Goal: Book appointment/travel/reservation

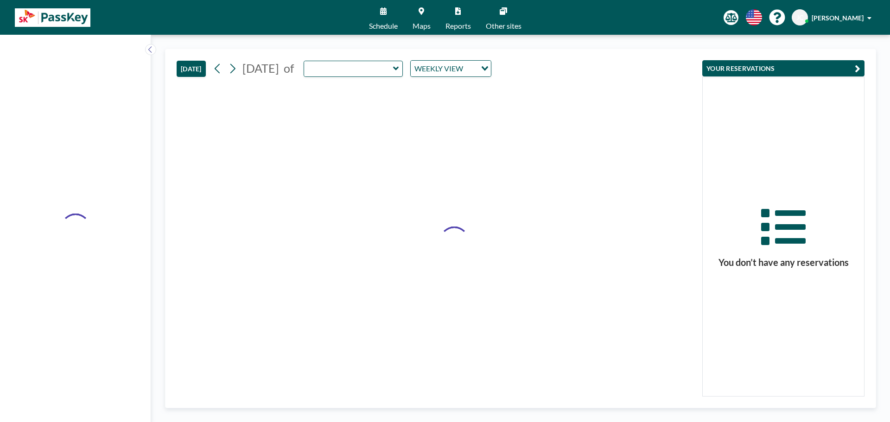
type input "Emerald"
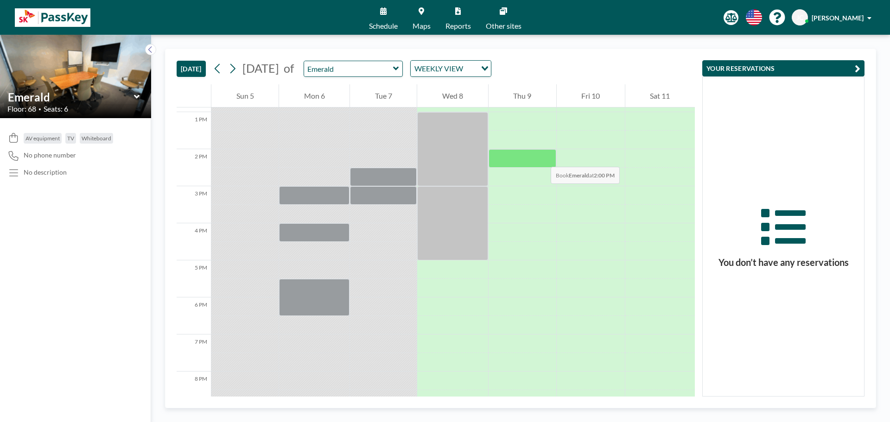
scroll to position [556, 0]
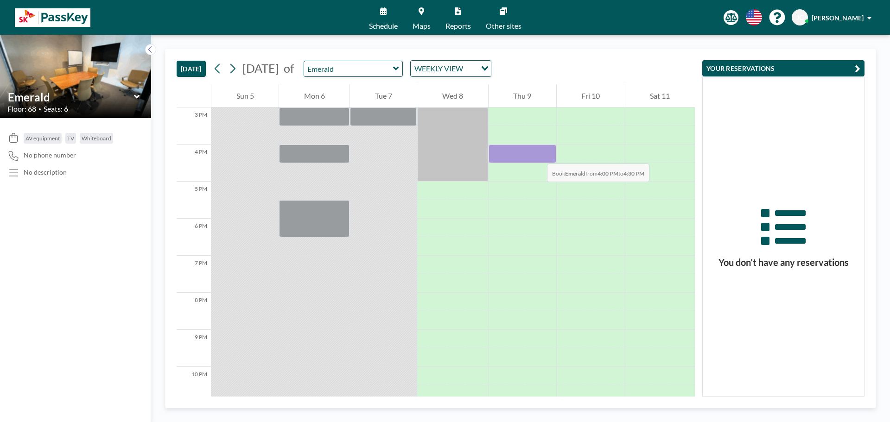
click at [538, 154] on div at bounding box center [523, 154] width 68 height 19
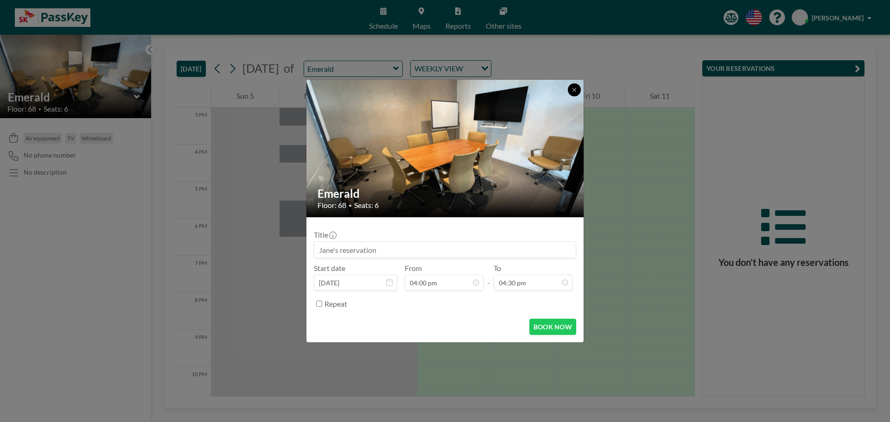
click at [573, 91] on icon at bounding box center [575, 90] width 6 height 6
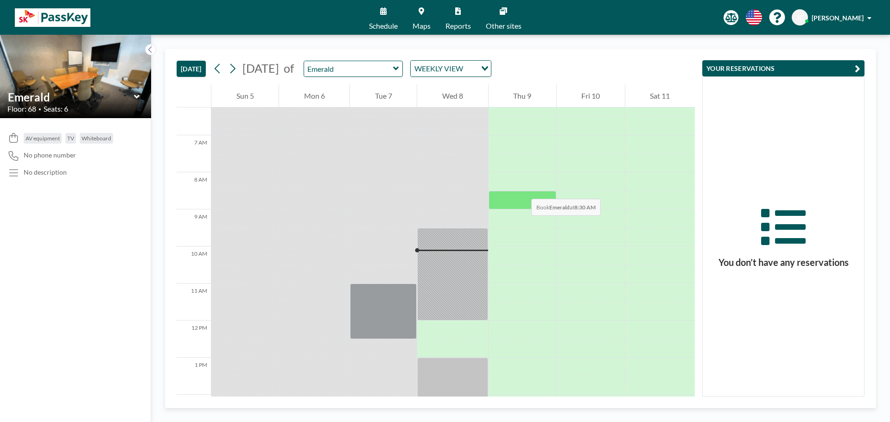
scroll to position [278, 0]
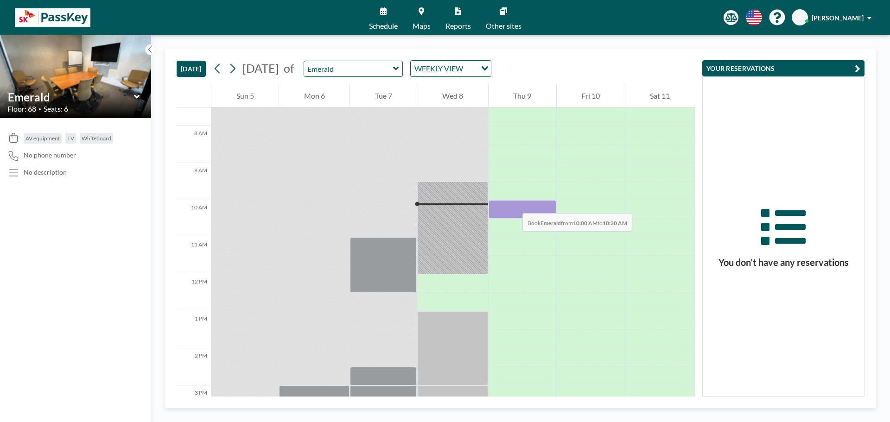
click at [513, 204] on div at bounding box center [523, 209] width 68 height 19
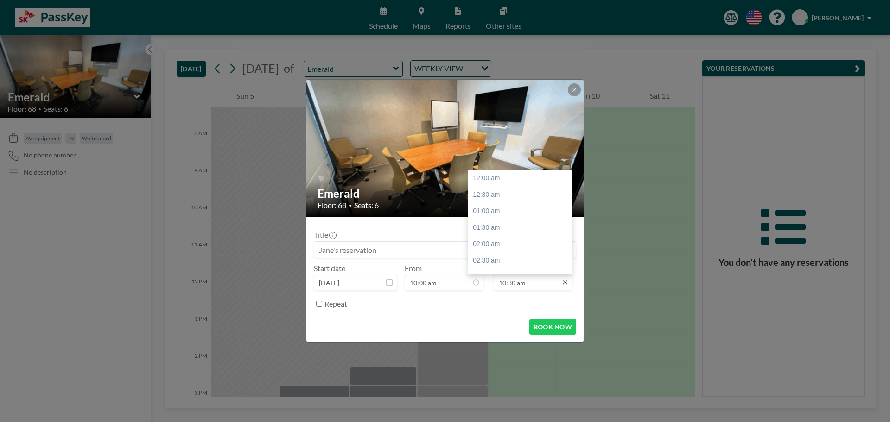
scroll to position [346, 0]
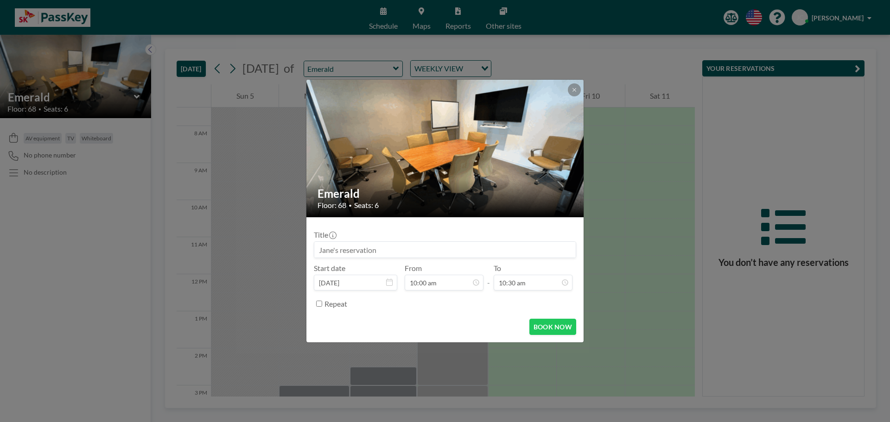
drag, startPoint x: 566, startPoint y: 283, endPoint x: 528, endPoint y: 298, distance: 40.8
click at [534, 301] on div "Title Start date [DATE] From 10:00 am - To 10:30 am 12:00 am 12:30 am 01:00 am …" at bounding box center [445, 268] width 262 height 87
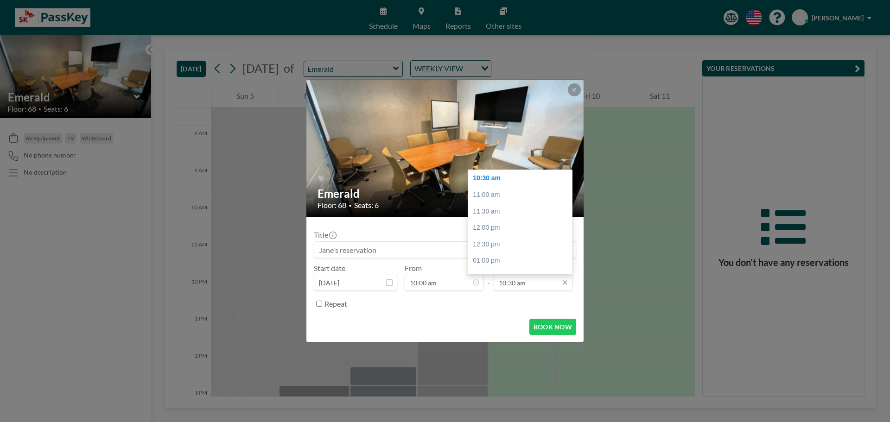
click at [537, 288] on input "10:30 am" at bounding box center [533, 283] width 79 height 16
click at [537, 236] on div "03:00 pm" at bounding box center [522, 234] width 108 height 17
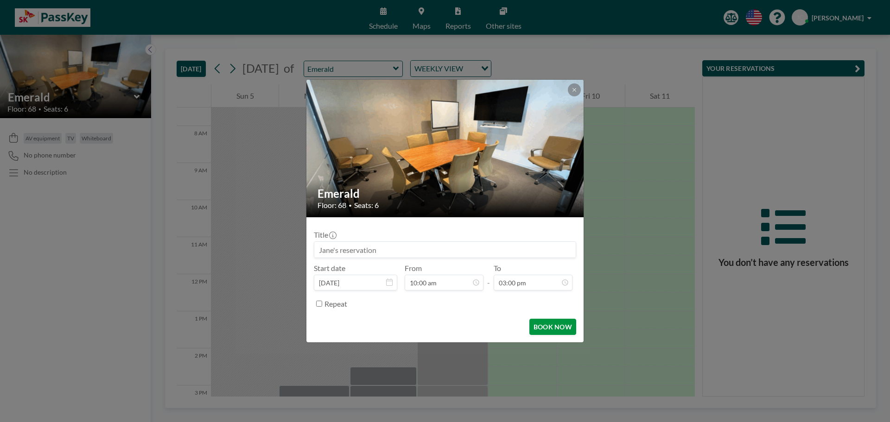
scroll to position [495, 0]
click at [558, 327] on button "BOOK NOW" at bounding box center [552, 327] width 47 height 16
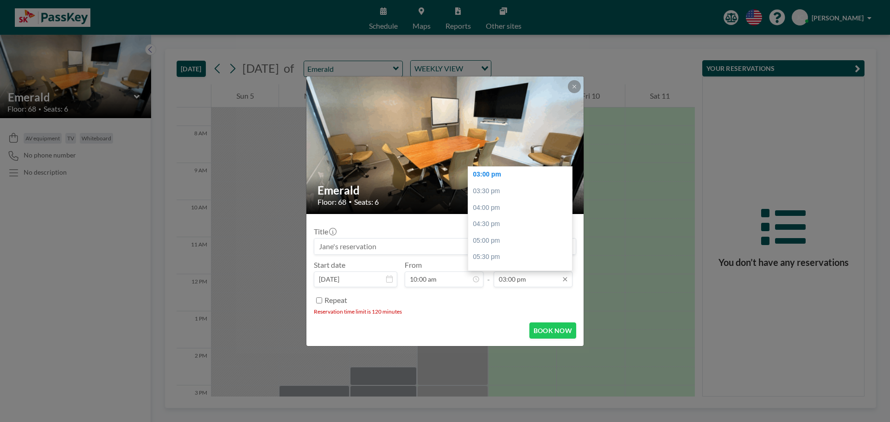
click at [547, 284] on input "03:00 pm" at bounding box center [533, 280] width 79 height 16
click at [504, 219] on div "12:00 pm" at bounding box center [522, 215] width 108 height 17
type input "12:00 pm"
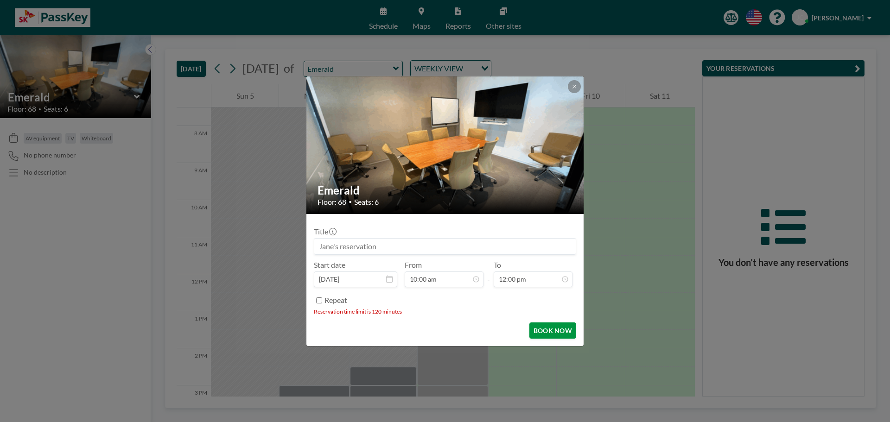
scroll to position [0, 0]
click at [553, 335] on button "BOOK NOW" at bounding box center [552, 331] width 47 height 16
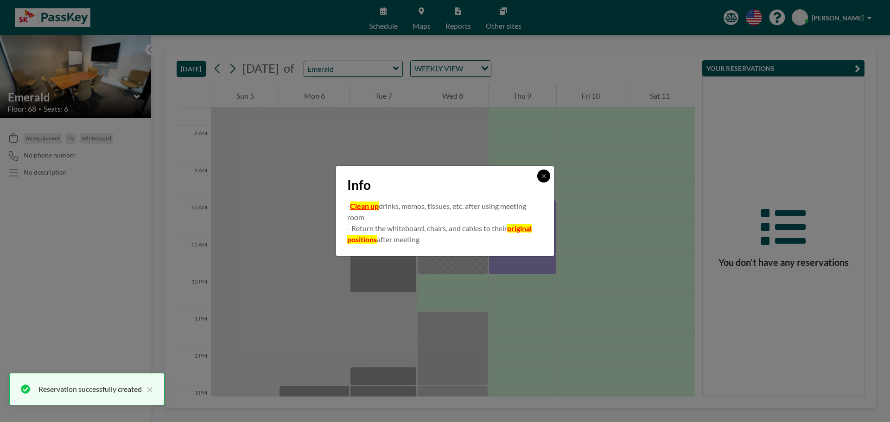
click at [543, 180] on button at bounding box center [543, 176] width 13 height 13
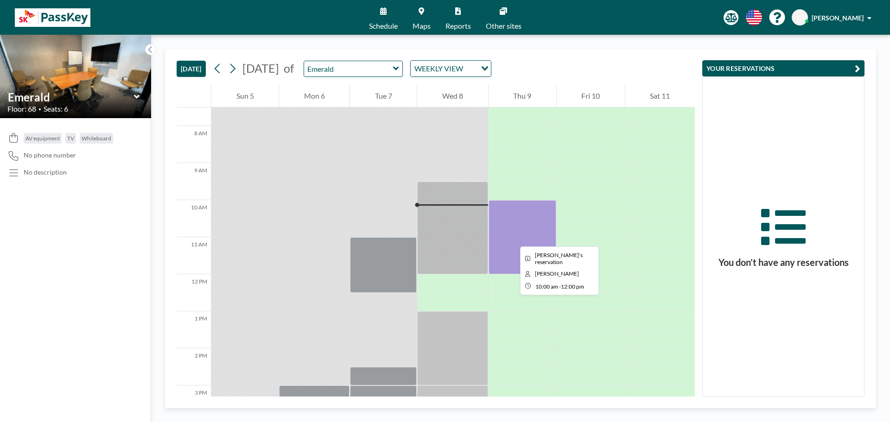
click at [513, 237] on div at bounding box center [523, 237] width 68 height 74
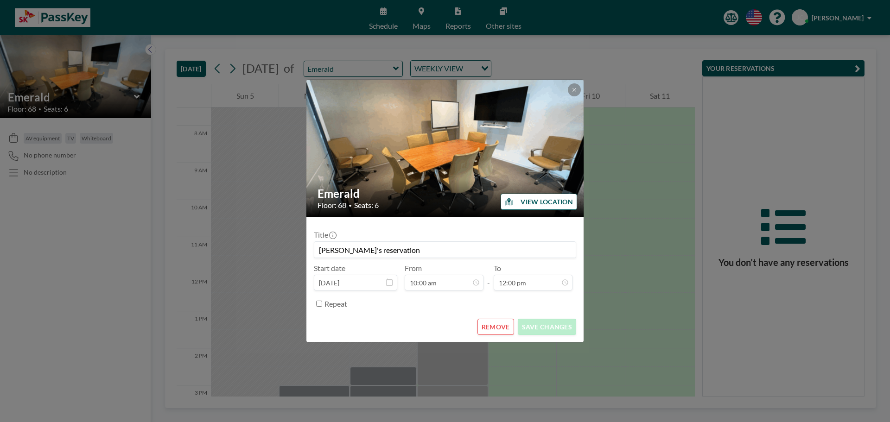
click at [513, 237] on div "Title Jane's reservation" at bounding box center [445, 244] width 262 height 28
click at [404, 252] on input "[PERSON_NAME]'s reservation" at bounding box center [444, 250] width 261 height 16
type input "[PERSON_NAME]'s reservation-LEK training"
click at [551, 326] on button "SAVE CHANGES" at bounding box center [547, 327] width 58 height 16
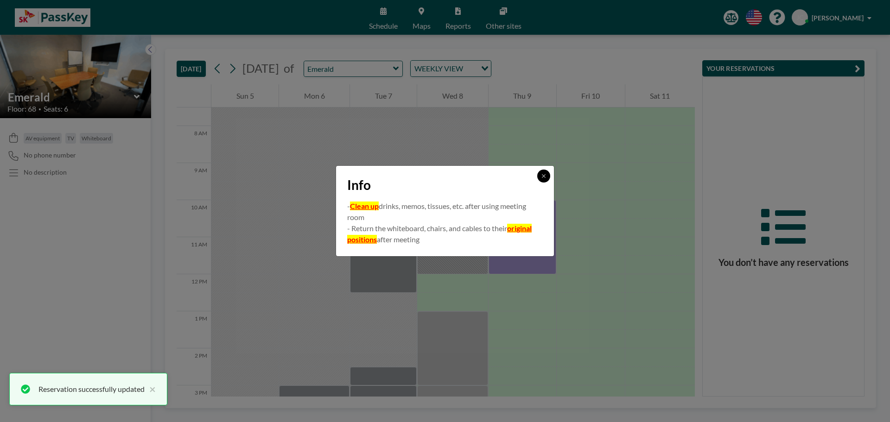
click at [547, 173] on button at bounding box center [543, 176] width 13 height 13
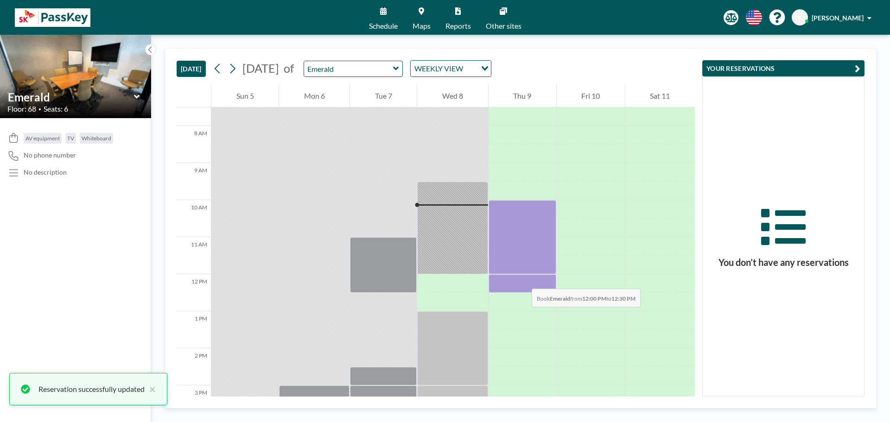
click at [522, 280] on div at bounding box center [523, 283] width 68 height 19
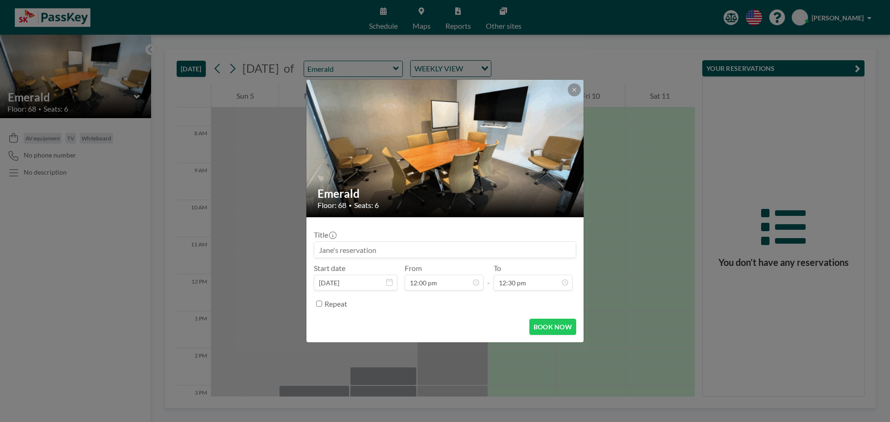
scroll to position [396, 0]
click at [401, 252] on input at bounding box center [444, 250] width 261 height 16
click at [383, 252] on input at bounding box center [444, 250] width 261 height 16
click at [382, 251] on input at bounding box center [444, 250] width 261 height 16
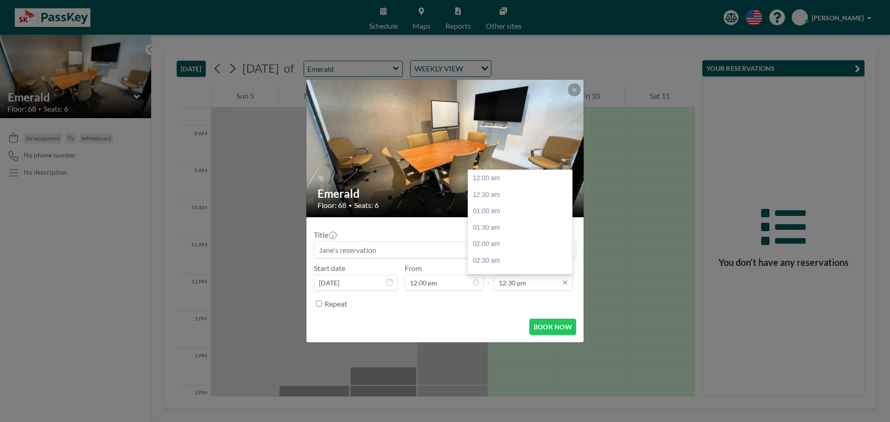
scroll to position [413, 0]
click at [538, 286] on input "12:30 pm" at bounding box center [533, 283] width 79 height 16
click at [493, 229] on div "02:00 pm" at bounding box center [522, 228] width 108 height 17
type input "02:00 pm"
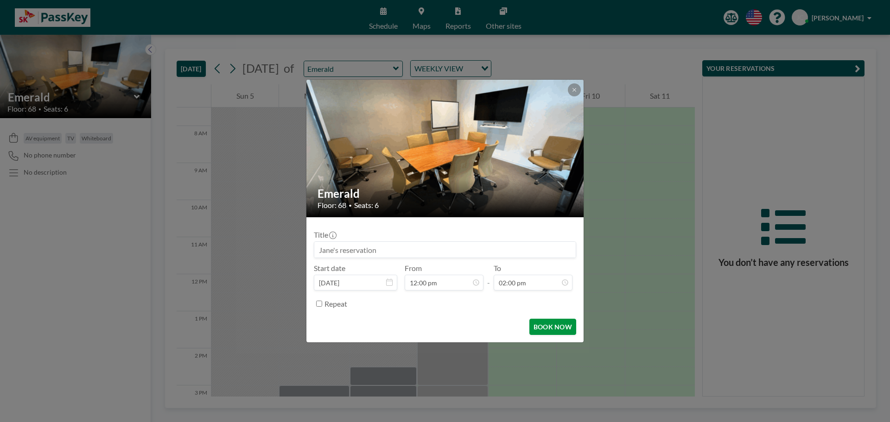
click at [554, 325] on button "BOOK NOW" at bounding box center [552, 327] width 47 height 16
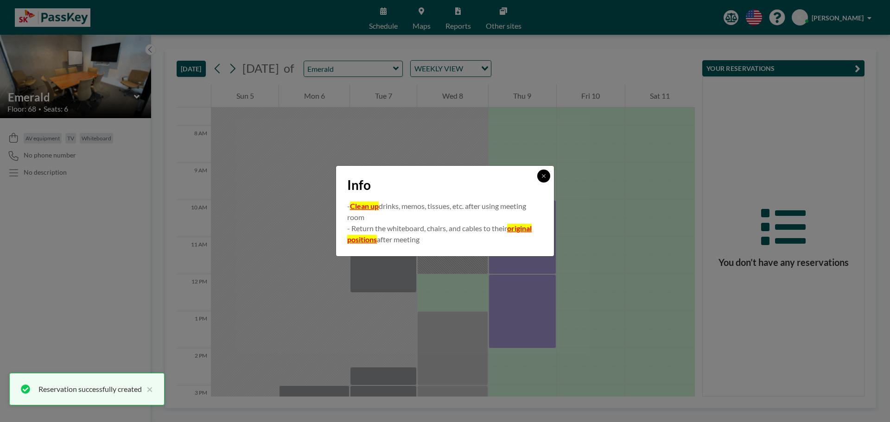
click at [544, 173] on button at bounding box center [543, 176] width 13 height 13
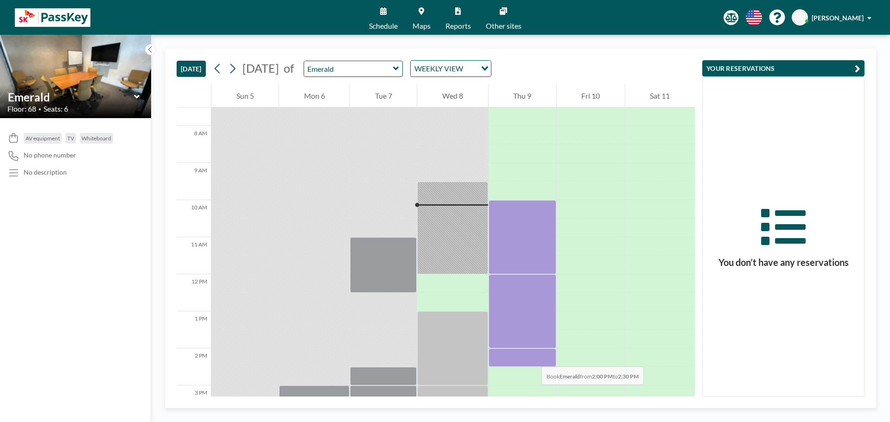
click at [532, 357] on div at bounding box center [523, 358] width 68 height 19
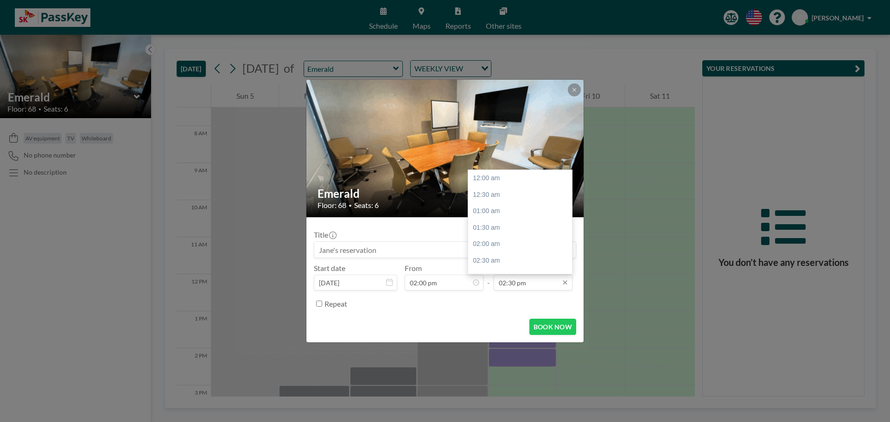
scroll to position [478, 0]
click at [546, 285] on input "02:30 pm" at bounding box center [533, 283] width 79 height 16
click at [497, 231] on div "04:00 pm" at bounding box center [522, 228] width 108 height 17
type input "04:00 pm"
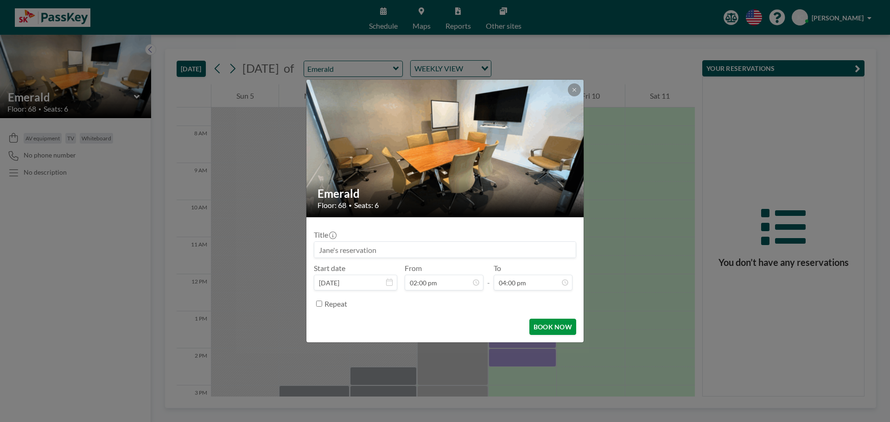
scroll to position [528, 0]
click at [553, 331] on button "BOOK NOW" at bounding box center [552, 327] width 47 height 16
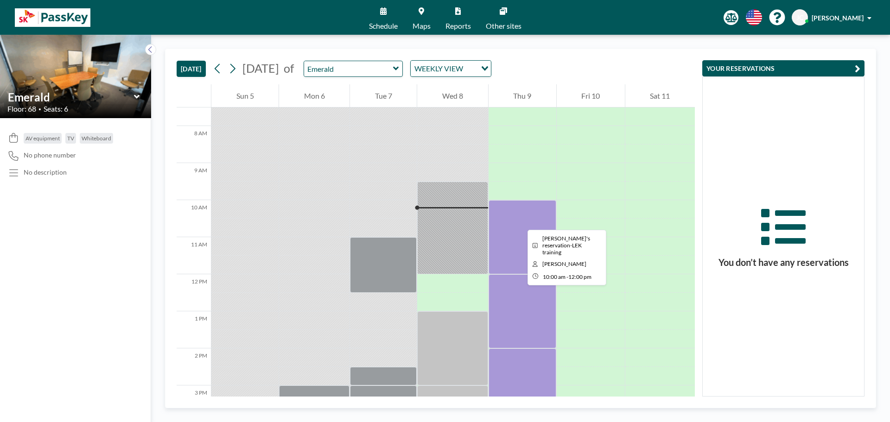
scroll to position [417, 0]
